Goal: Navigation & Orientation: Find specific page/section

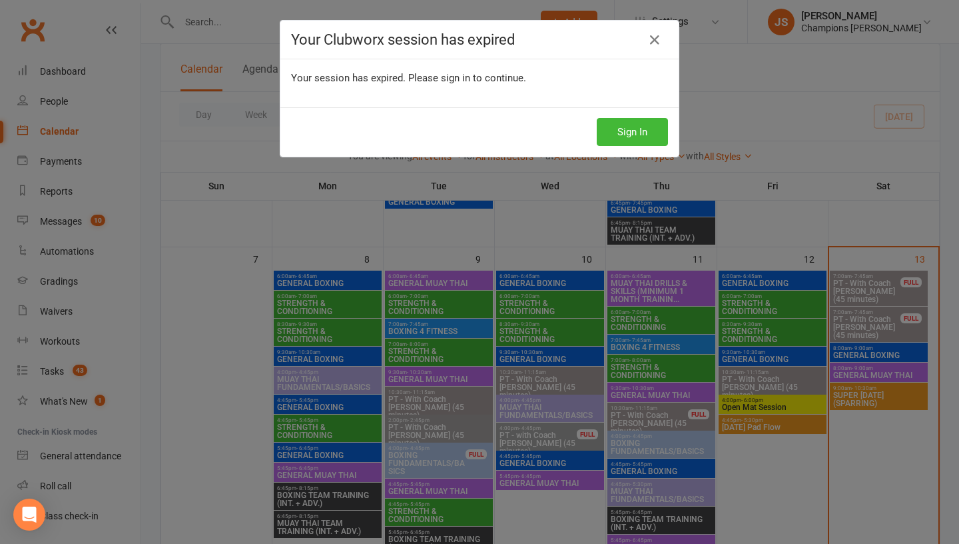
click at [624, 146] on div "Sign In" at bounding box center [479, 131] width 398 height 49
click at [620, 137] on button "Sign In" at bounding box center [632, 132] width 71 height 28
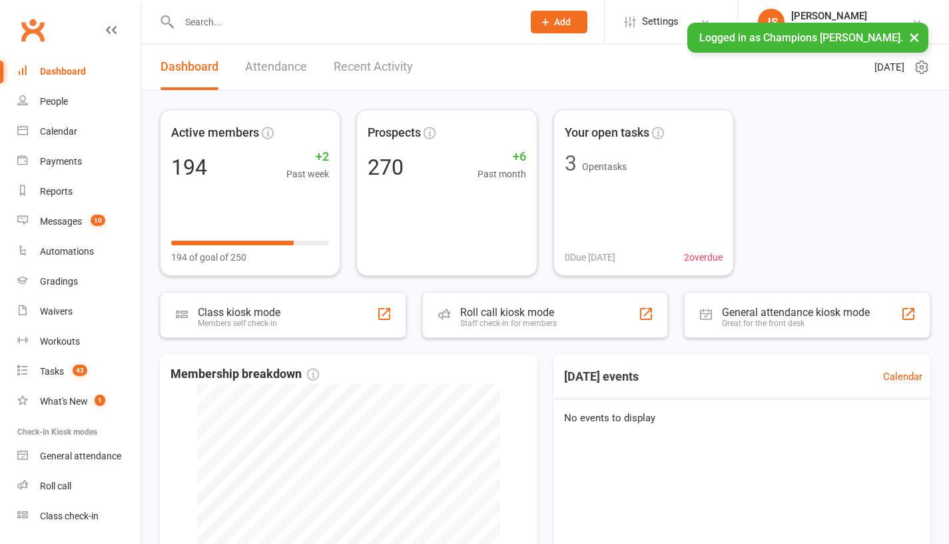
click at [70, 135] on div "Calendar" at bounding box center [58, 131] width 37 height 11
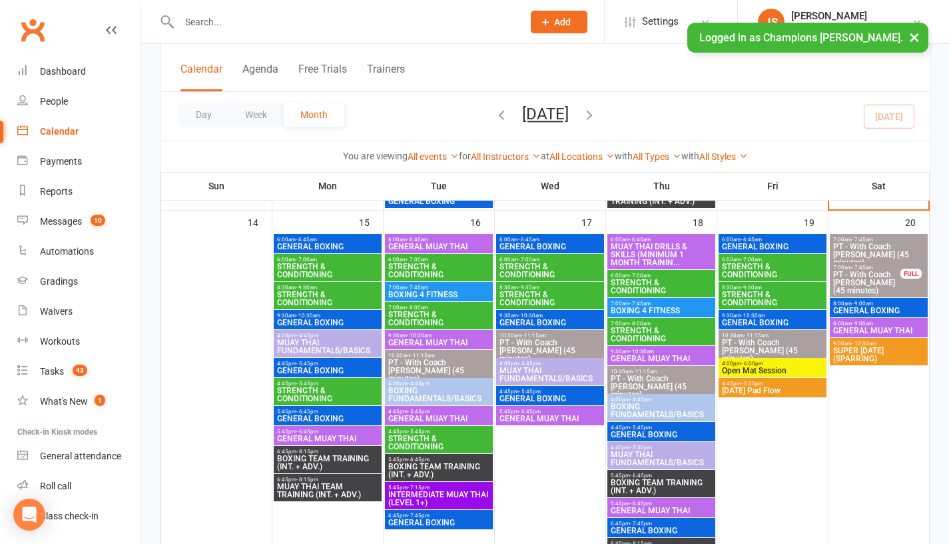
scroll to position [784, 0]
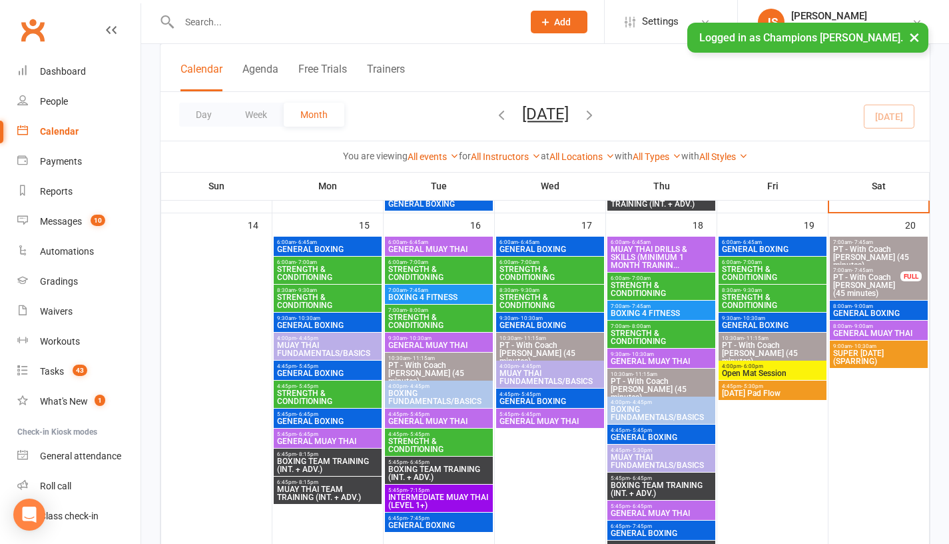
click at [316, 244] on span "- 6:45am" at bounding box center [306, 242] width 21 height 6
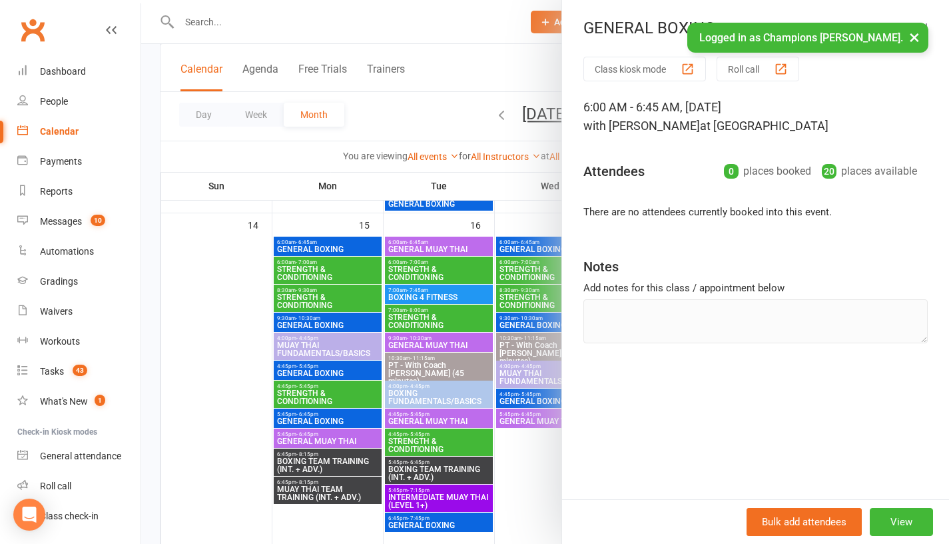
click at [239, 307] on div at bounding box center [545, 272] width 808 height 544
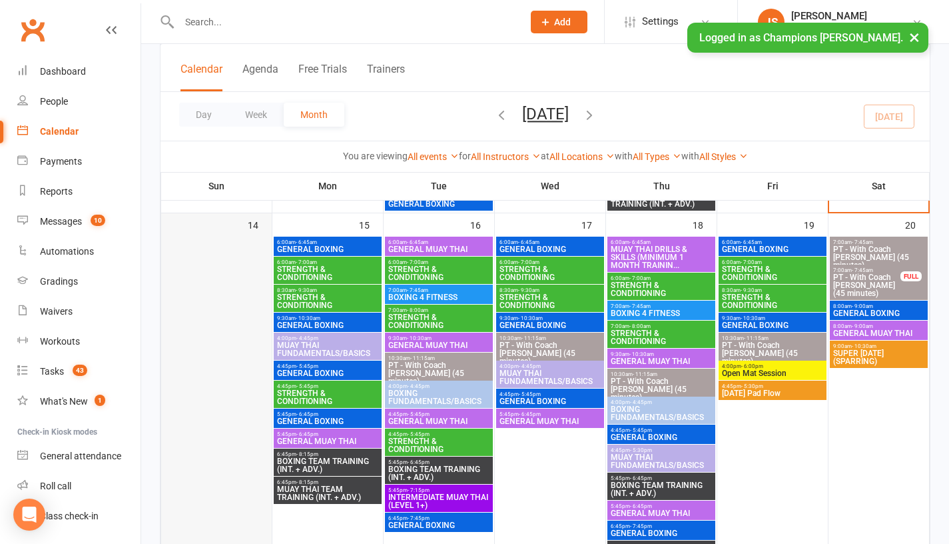
click at [242, 347] on div at bounding box center [217, 402] width 108 height 332
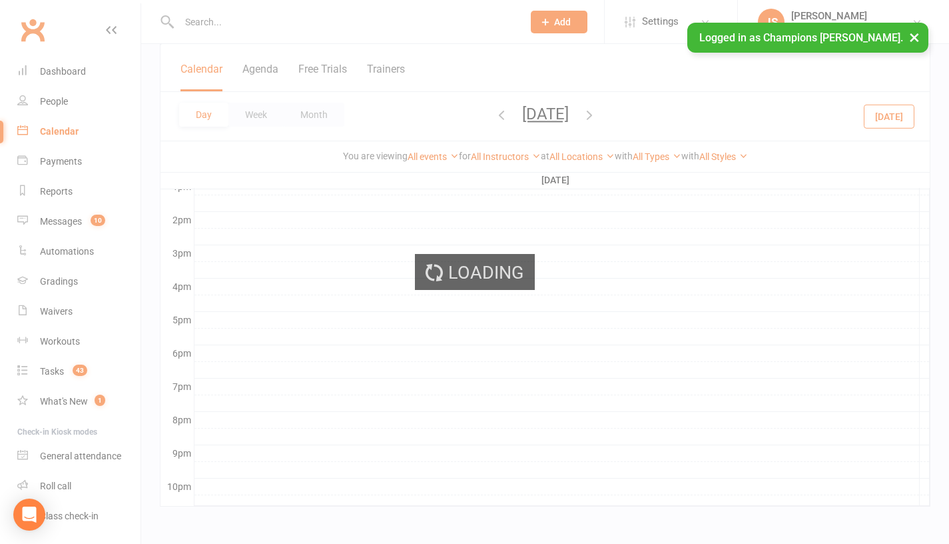
scroll to position [0, 0]
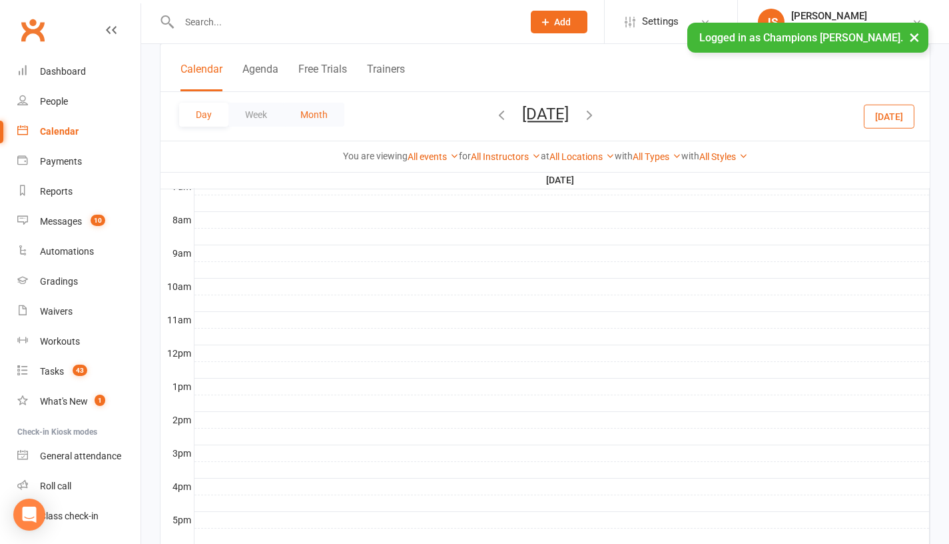
click at [325, 116] on button "Month" at bounding box center [314, 115] width 61 height 24
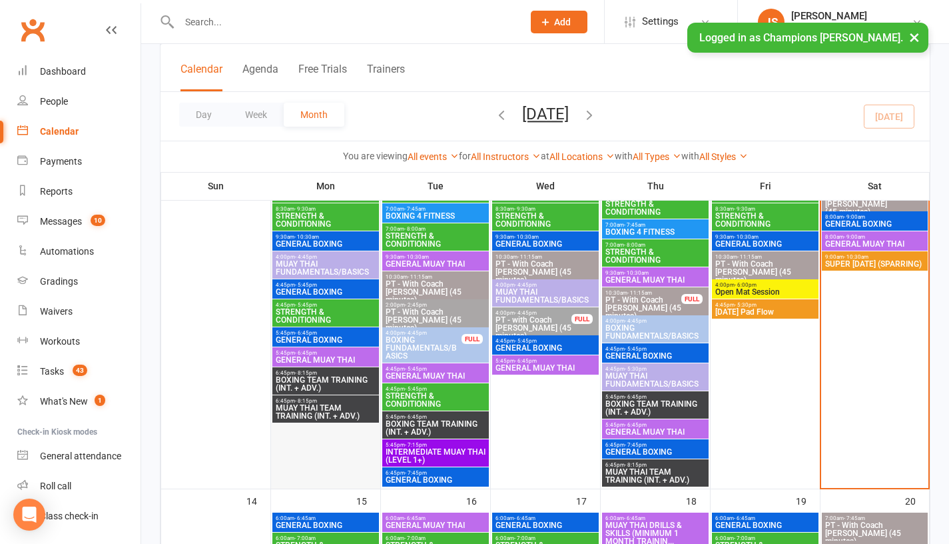
scroll to position [491, 0]
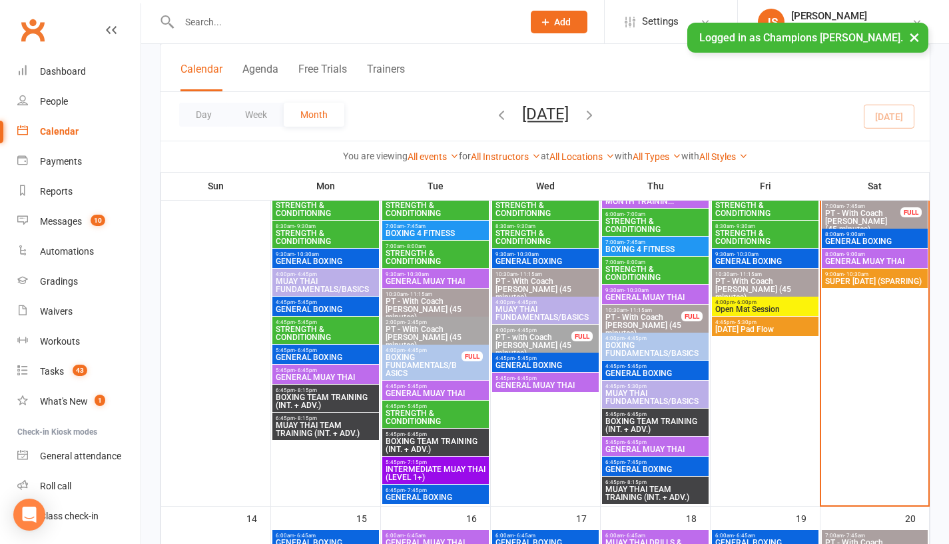
click at [847, 285] on span "SUPER [DATE] (SPARRING)" at bounding box center [875, 281] width 101 height 8
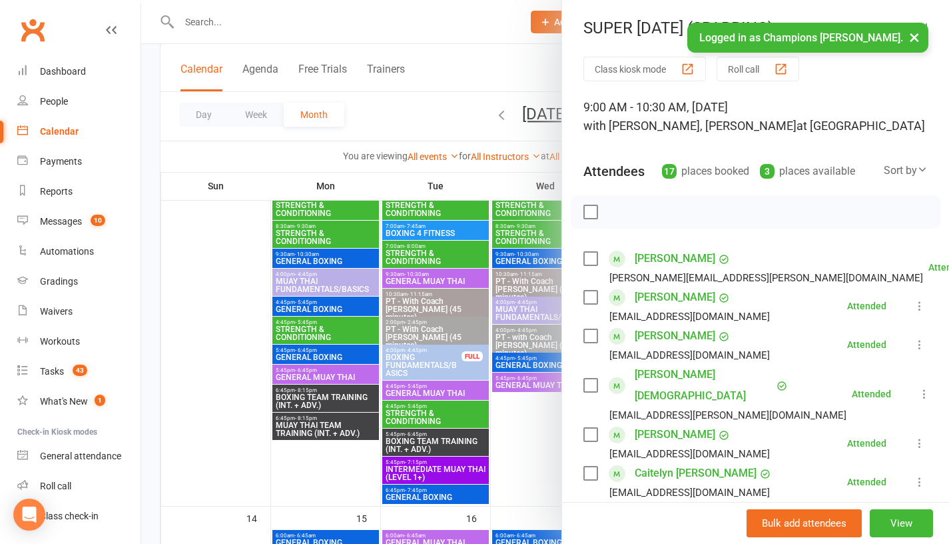
click at [248, 330] on div at bounding box center [545, 272] width 808 height 544
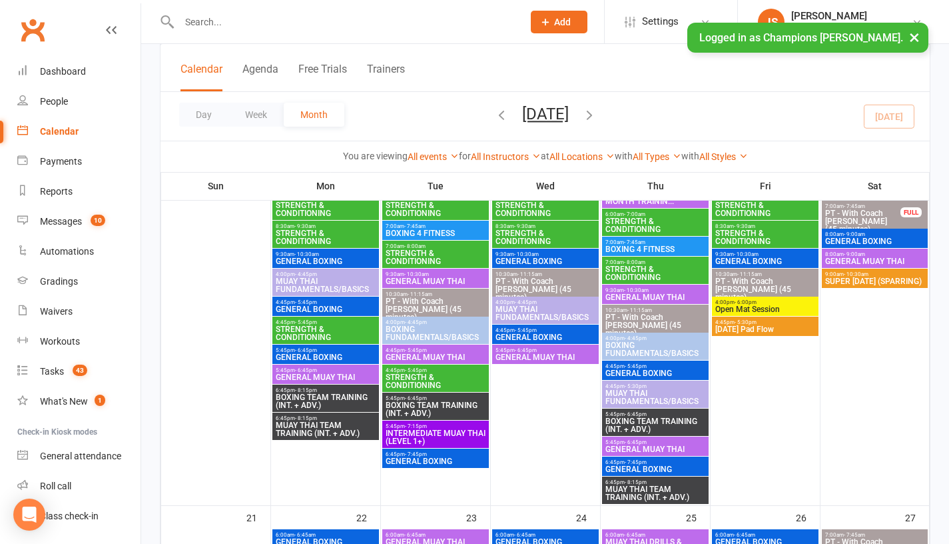
scroll to position [840, 0]
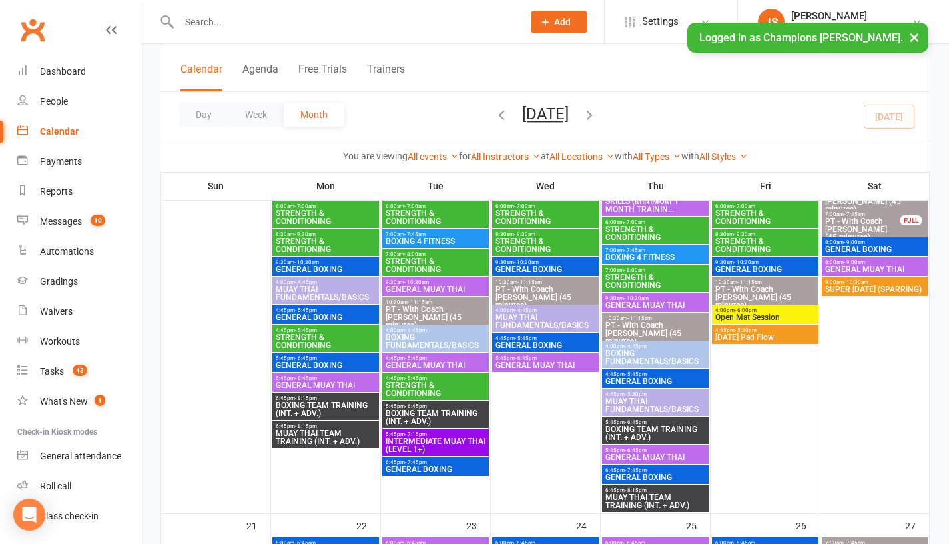
click at [280, 410] on span "BOXING TEAM TRAINING (INT. + ADV.)" at bounding box center [325, 409] width 101 height 16
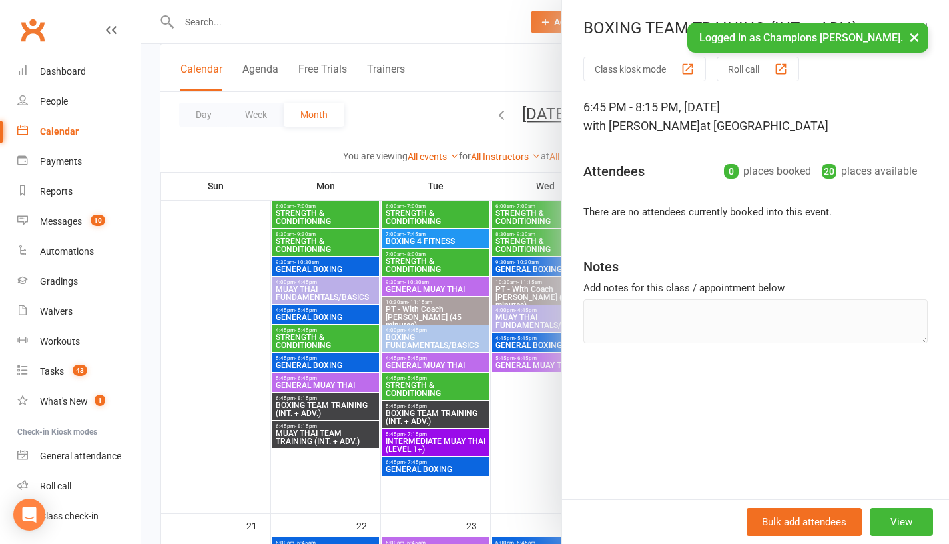
click at [206, 382] on div at bounding box center [545, 272] width 808 height 544
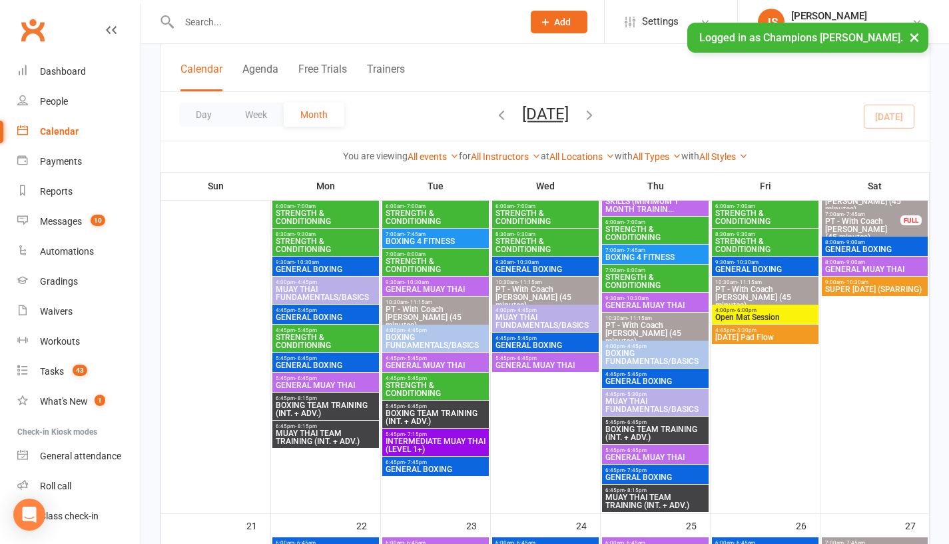
click at [295, 436] on span "MUAY THAI TEAM TRAINING (INT. + ADV.)" at bounding box center [325, 437] width 101 height 16
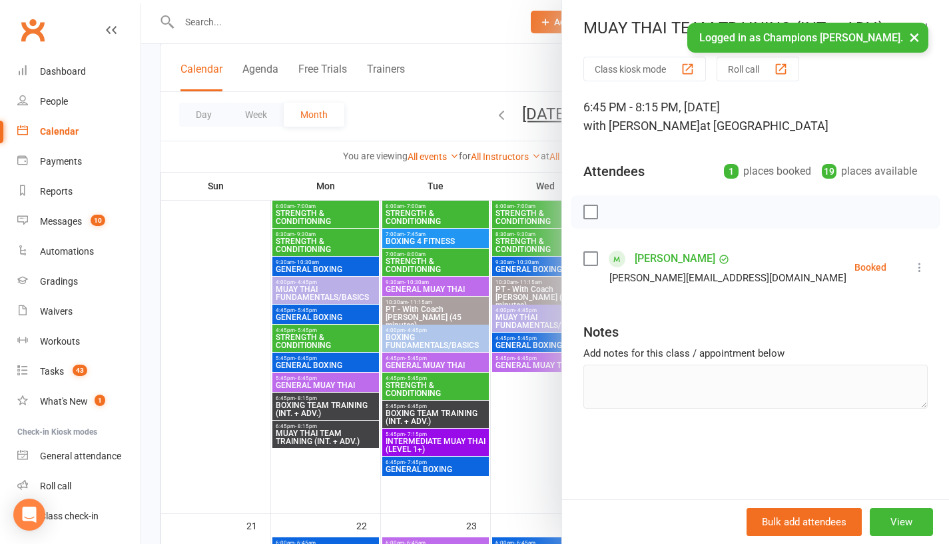
click at [220, 406] on div at bounding box center [545, 272] width 808 height 544
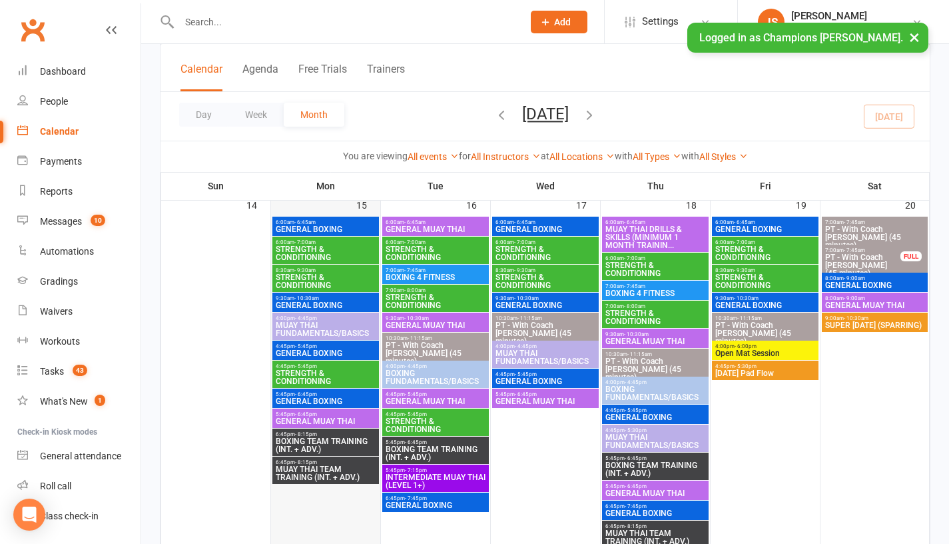
scroll to position [803, 0]
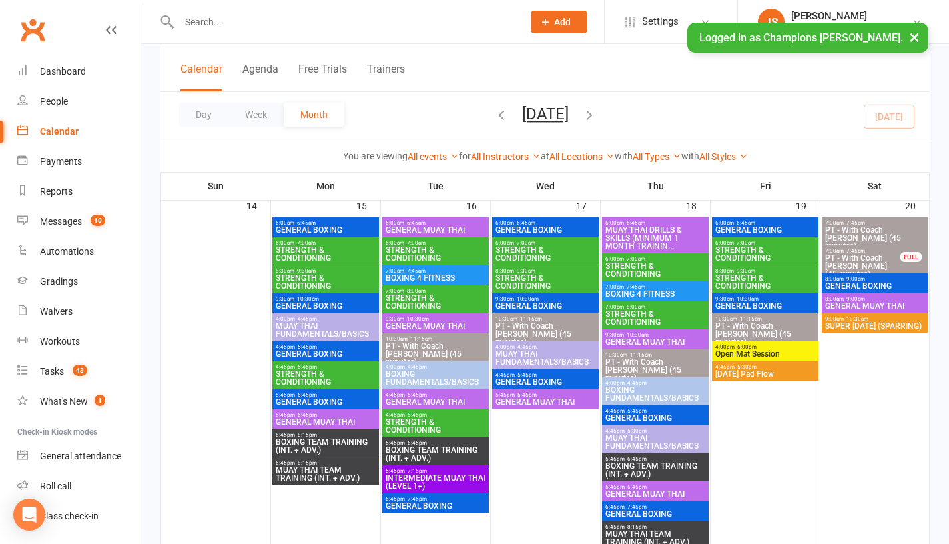
click at [300, 398] on span "GENERAL BOXING" at bounding box center [325, 402] width 101 height 8
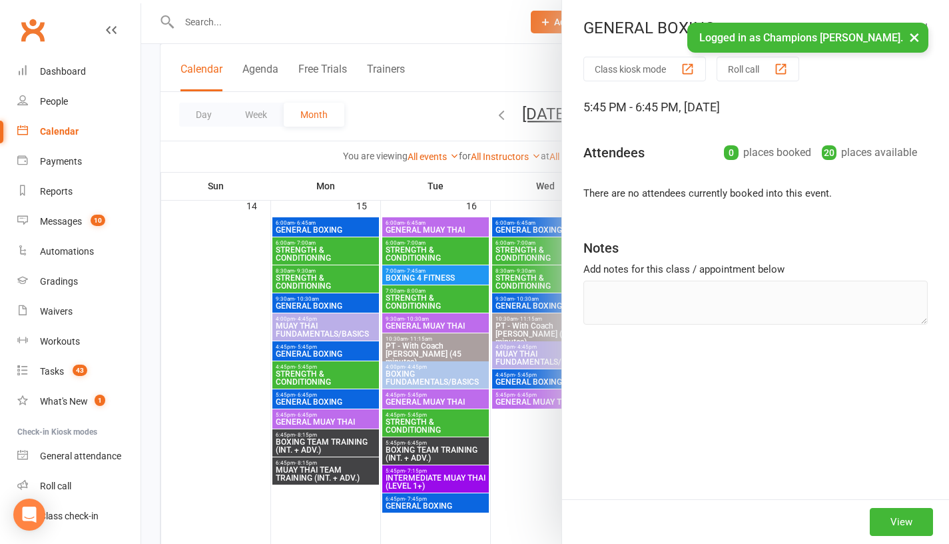
click at [192, 424] on div at bounding box center [545, 272] width 808 height 544
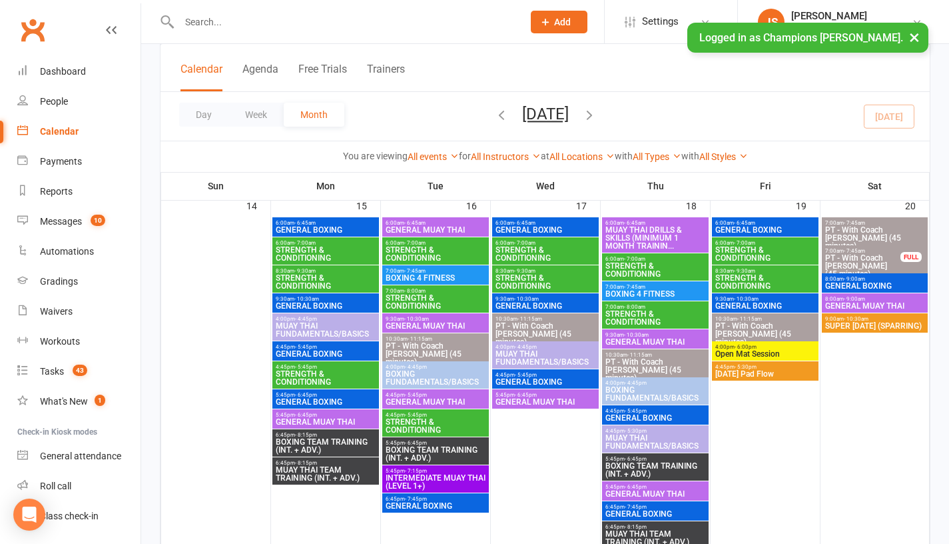
click at [294, 420] on span "GENERAL MUAY THAI" at bounding box center [325, 422] width 101 height 8
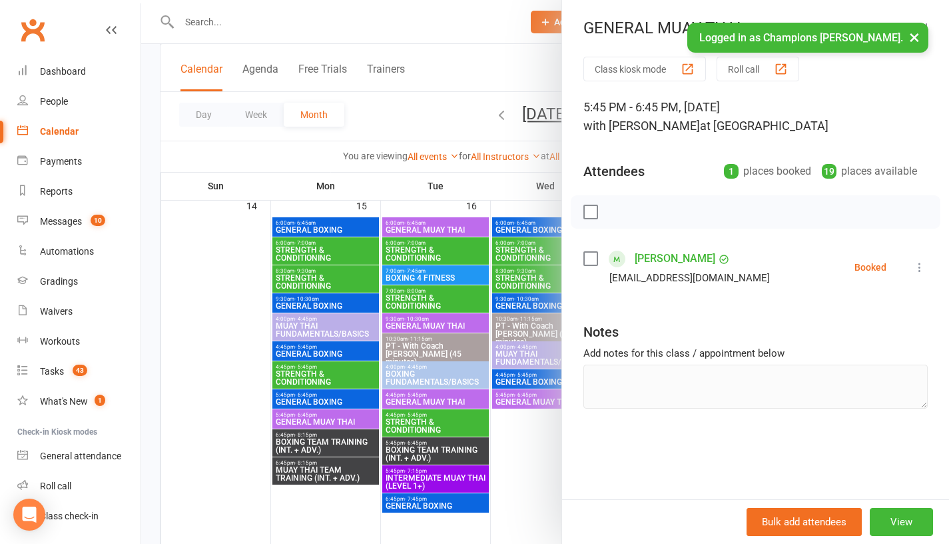
click at [218, 409] on div at bounding box center [545, 272] width 808 height 544
